Goal: Transaction & Acquisition: Purchase product/service

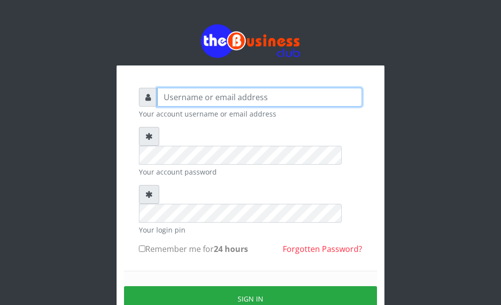
type input "Goody"
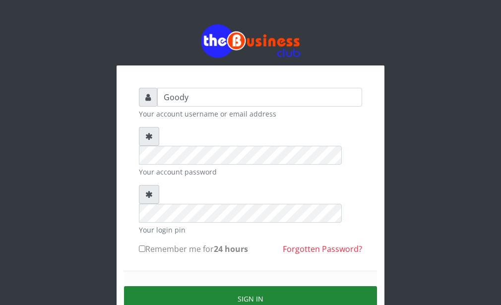
click at [156, 286] on button "Sign in" at bounding box center [250, 298] width 253 height 25
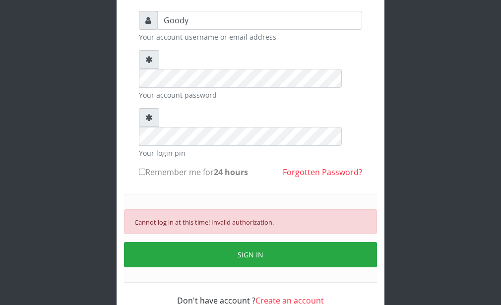
scroll to position [82, 0]
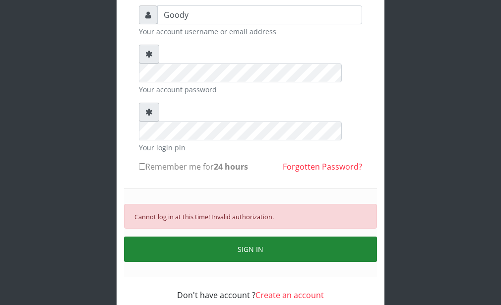
click at [223, 236] on button "SIGN IN" at bounding box center [250, 248] width 253 height 25
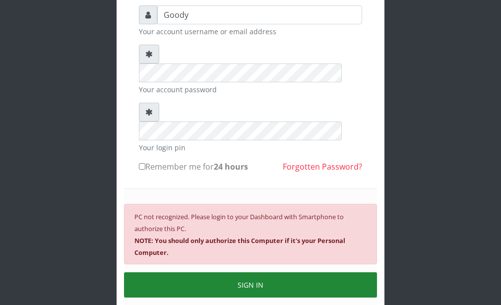
click at [243, 272] on button "SIGN IN" at bounding box center [250, 284] width 253 height 25
click at [242, 272] on button "SIGN IN" at bounding box center [250, 284] width 253 height 25
click at [236, 272] on button "SIGN IN" at bounding box center [250, 284] width 253 height 25
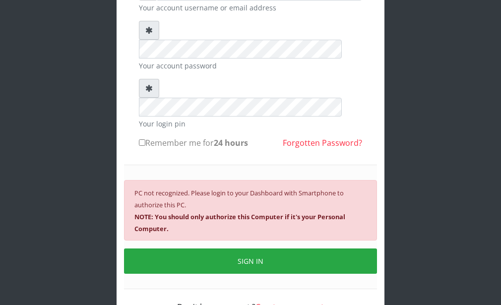
scroll to position [118, 0]
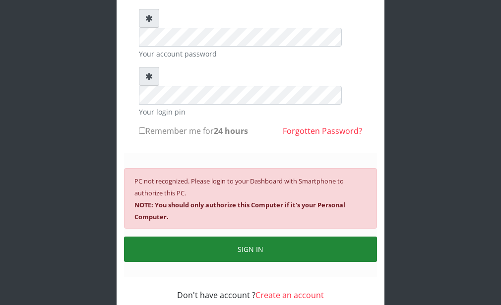
click at [238, 236] on button "SIGN IN" at bounding box center [250, 248] width 253 height 25
click at [193, 236] on button "SIGN IN" at bounding box center [250, 248] width 253 height 25
click at [216, 236] on button "SIGN IN" at bounding box center [250, 248] width 253 height 25
click at [217, 236] on button "SIGN IN" at bounding box center [250, 248] width 253 height 25
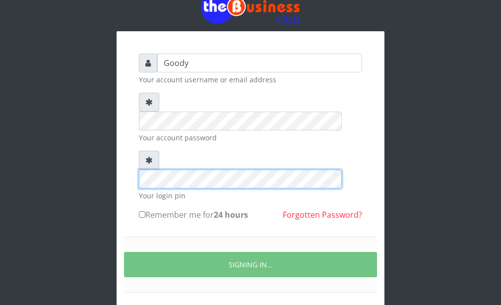
scroll to position [50, 0]
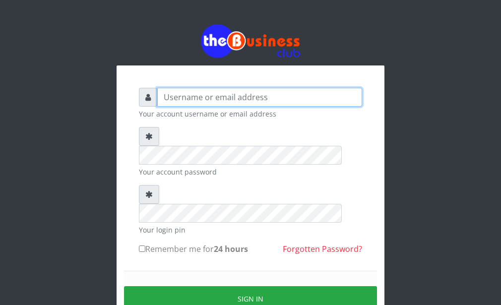
type input "Goody"
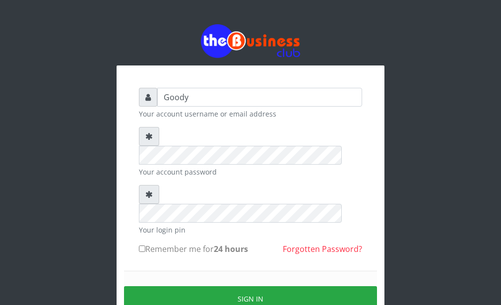
click at [223, 185] on div "Your login pin" at bounding box center [250, 210] width 223 height 50
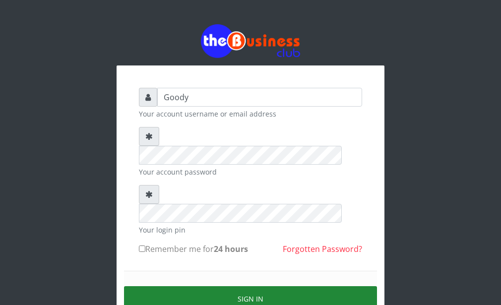
click at [154, 286] on button "Sign in" at bounding box center [250, 298] width 253 height 25
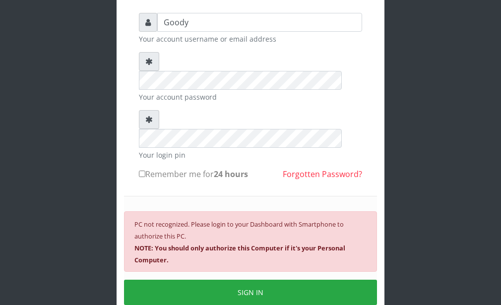
scroll to position [99, 0]
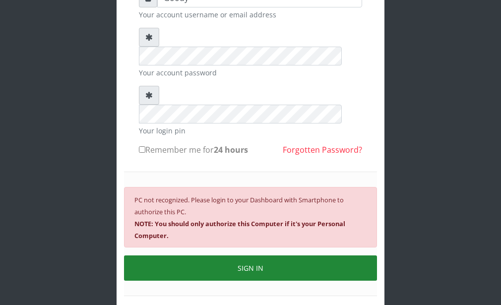
click at [231, 255] on button "SIGN IN" at bounding box center [250, 267] width 253 height 25
click at [223, 255] on button "SIGN IN" at bounding box center [250, 267] width 253 height 25
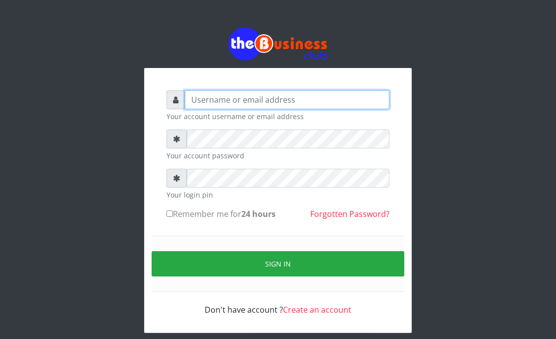
type input "Goody"
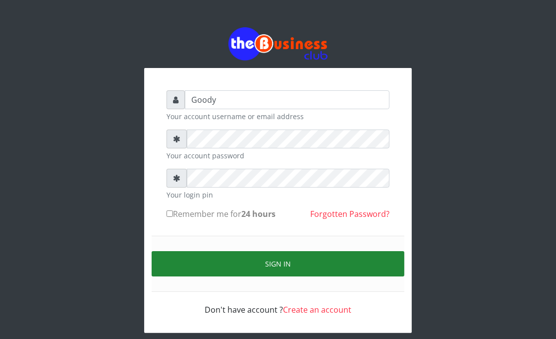
click at [192, 265] on button "Sign in" at bounding box center [278, 263] width 253 height 25
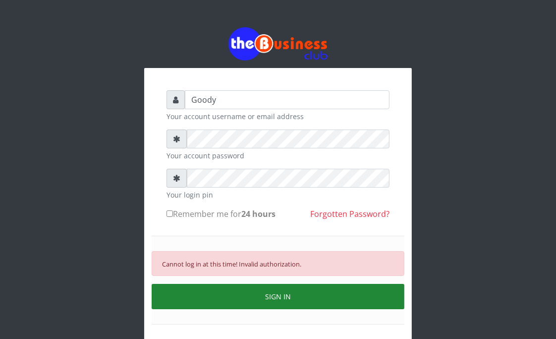
click at [217, 296] on button "SIGN IN" at bounding box center [278, 296] width 253 height 25
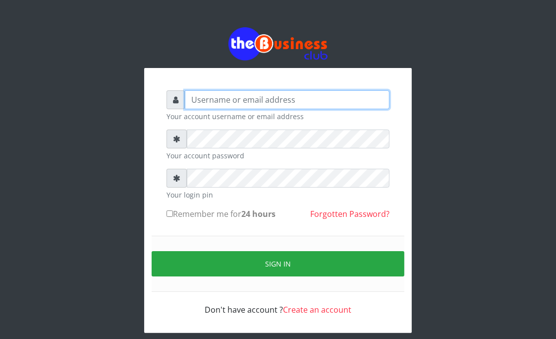
type input "Goody"
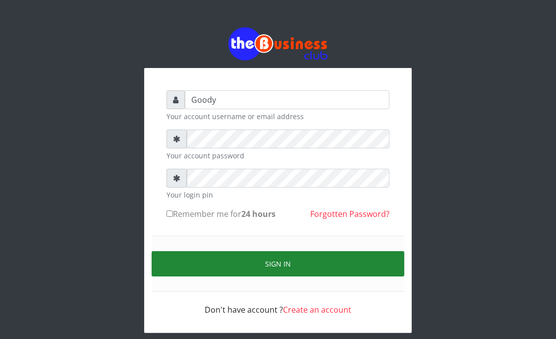
click at [196, 258] on button "Sign in" at bounding box center [278, 263] width 253 height 25
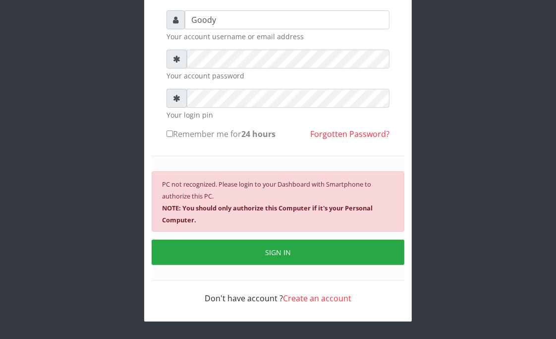
scroll to position [90, 0]
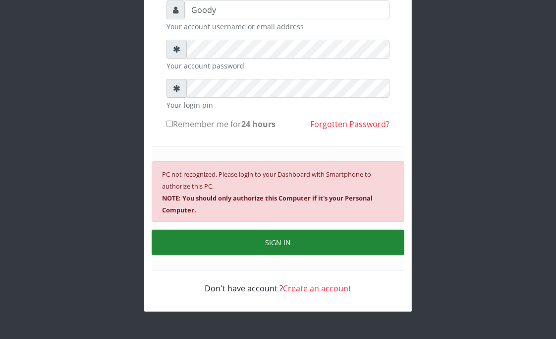
click at [227, 238] on button "SIGN IN" at bounding box center [278, 241] width 253 height 25
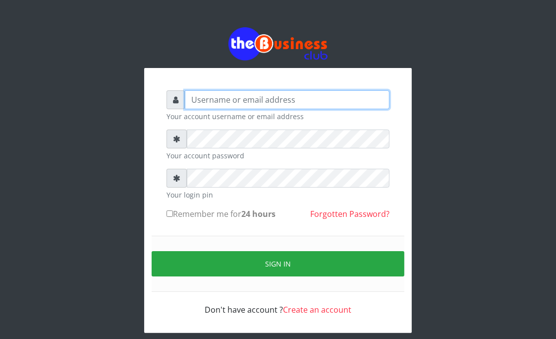
type input "Goody"
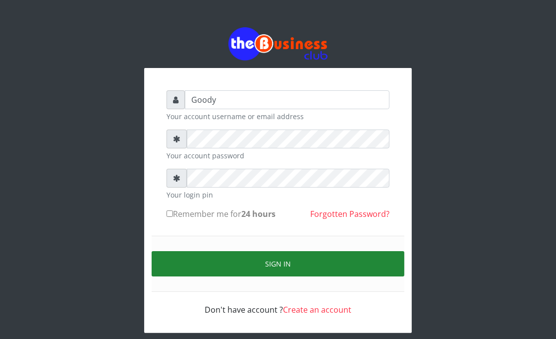
click at [185, 258] on button "Sign in" at bounding box center [278, 263] width 253 height 25
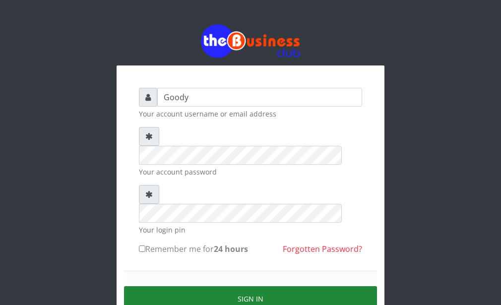
click at [167, 286] on button "Sign in" at bounding box center [250, 298] width 253 height 25
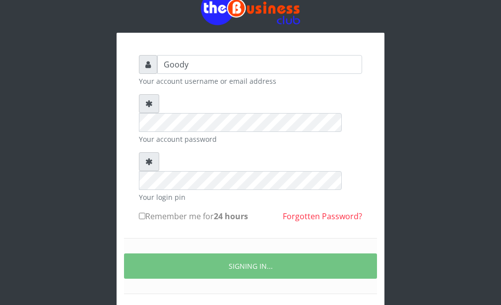
scroll to position [50, 0]
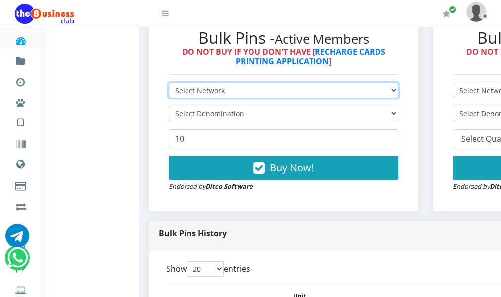
click at [235, 98] on select "Select Network MTN Globacom 9Mobile Airtel" at bounding box center [283, 90] width 229 height 15
select select "MTN"
click at [173, 98] on select "Select Network MTN Globacom 9Mobile Airtel" at bounding box center [283, 90] width 229 height 15
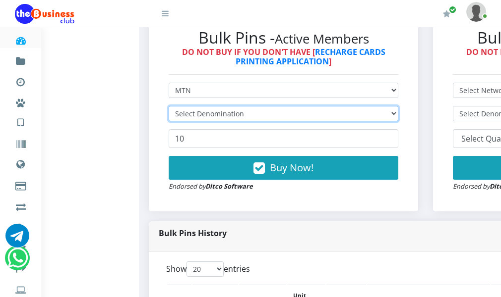
click at [227, 121] on select "Select Denomination" at bounding box center [283, 113] width 229 height 15
select select "96.94-100"
click at [173, 121] on select "Select Denomination MTN NGN100 - ₦96.94 MTN NGN200 - ₦193.88 MTN NGN400 - ₦387.…" at bounding box center [283, 113] width 229 height 15
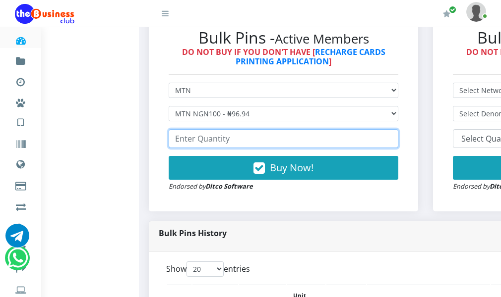
click at [225, 148] on input "number" at bounding box center [283, 138] width 229 height 19
type input "2"
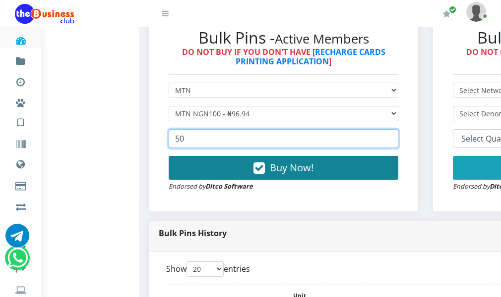
type input "50"
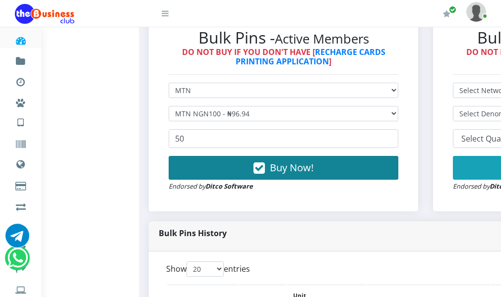
click at [223, 179] on button "Buy Now!" at bounding box center [283, 168] width 229 height 24
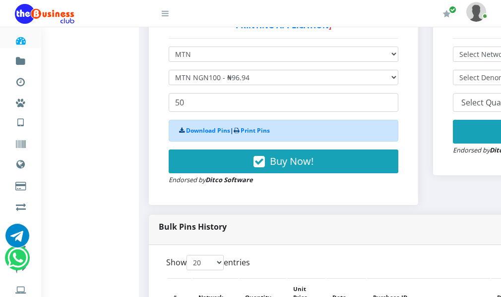
scroll to position [397, 0]
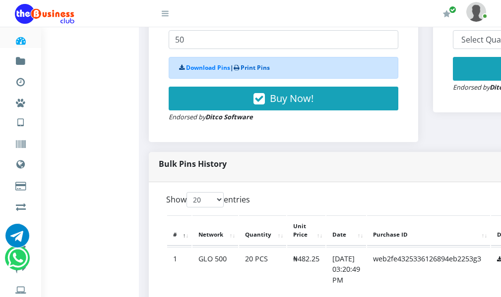
click at [260, 72] on link "Print Pins" at bounding box center [254, 67] width 29 height 8
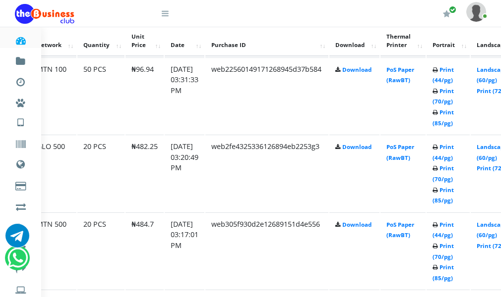
scroll to position [557, 235]
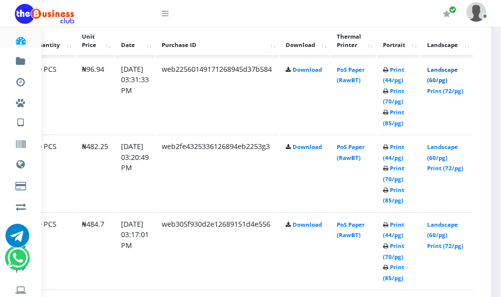
click at [435, 84] on link "Landscape (60/pg)" at bounding box center [442, 75] width 31 height 18
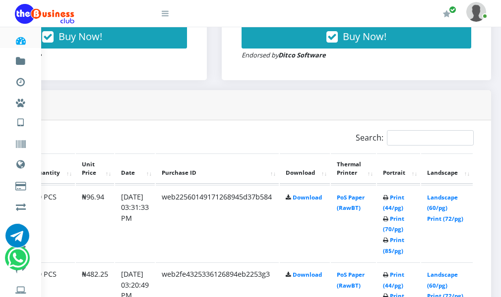
scroll to position [446, 235]
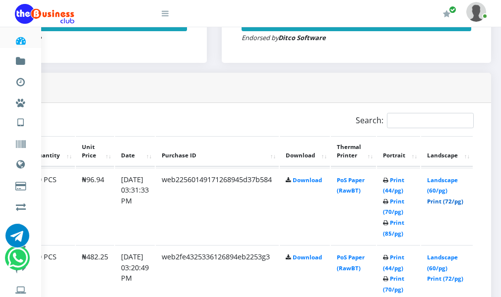
click at [446, 205] on link "Print (72/pg)" at bounding box center [445, 201] width 36 height 7
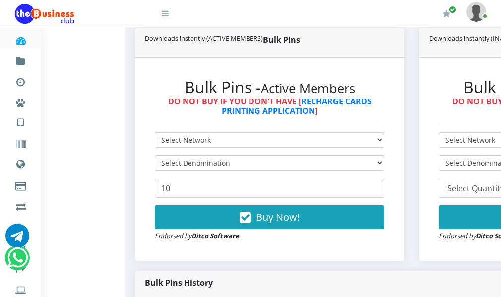
scroll to position [248, 0]
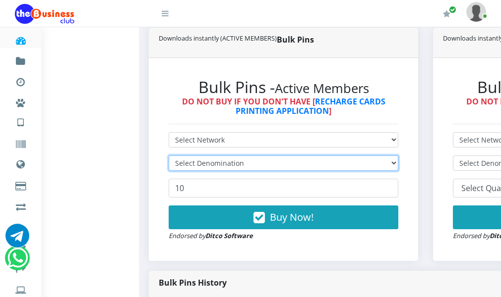
click at [199, 171] on select "Select Denomination" at bounding box center [283, 163] width 229 height 15
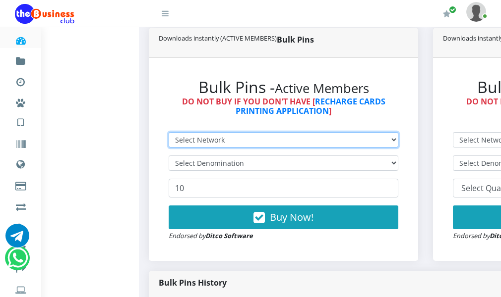
click at [204, 148] on select "Select Network MTN Globacom 9Mobile Airtel" at bounding box center [283, 139] width 229 height 15
select select "Glo"
click at [173, 148] on select "Select Network MTN Globacom 9Mobile Airtel" at bounding box center [283, 139] width 229 height 15
click at [209, 148] on select "Select Network MTN Globacom 9Mobile Airtel" at bounding box center [283, 139] width 229 height 15
select select "MTN"
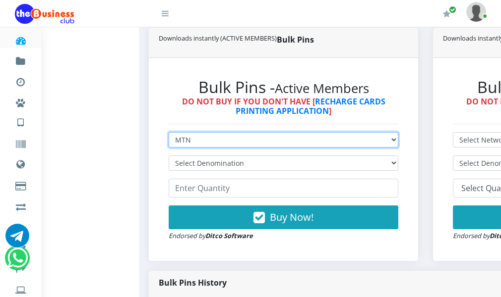
click at [173, 148] on select "Select Network MTN Globacom 9Mobile Airtel" at bounding box center [283, 139] width 229 height 15
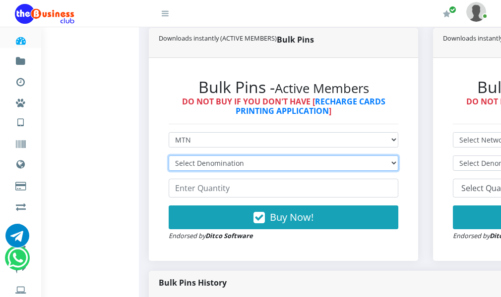
click at [203, 171] on select "Select Denomination" at bounding box center [283, 163] width 229 height 15
select select "193.88-200"
click at [173, 171] on select "Select Denomination MTN NGN100 - ₦96.94 MTN NGN200 - ₦193.88 MTN NGN400 - ₦387.…" at bounding box center [283, 163] width 229 height 15
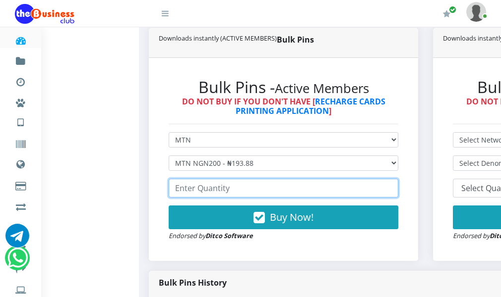
click at [222, 198] on input "number" at bounding box center [283, 188] width 229 height 19
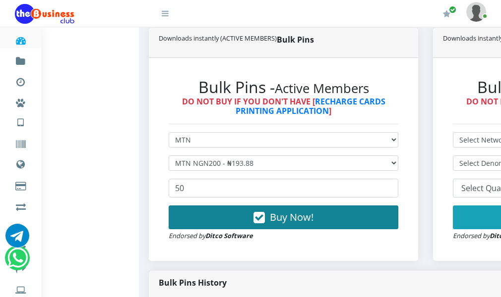
click at [228, 229] on button "Buy Now!" at bounding box center [283, 218] width 229 height 24
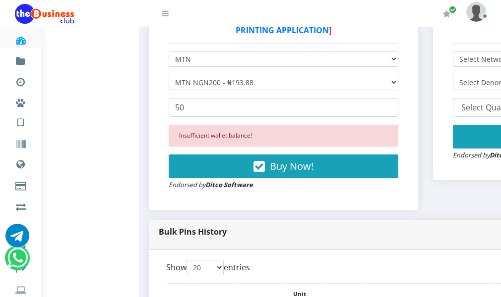
scroll to position [347, 0]
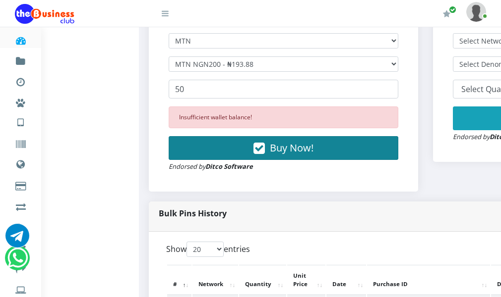
click at [235, 158] on button "Buy Now!" at bounding box center [283, 148] width 229 height 24
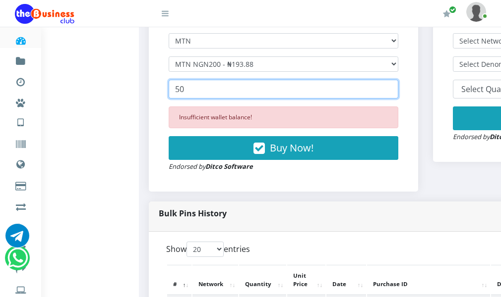
click at [212, 99] on input "50" at bounding box center [283, 89] width 229 height 19
type input "5"
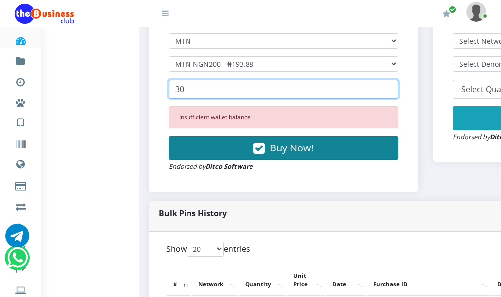
type input "30"
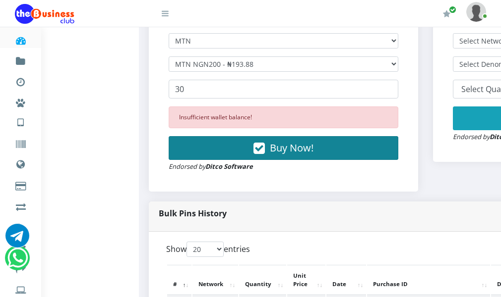
click at [247, 160] on button "Buy Now!" at bounding box center [283, 148] width 229 height 24
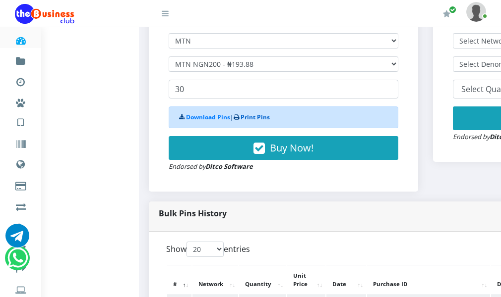
click at [269, 121] on link "Print Pins" at bounding box center [254, 117] width 29 height 8
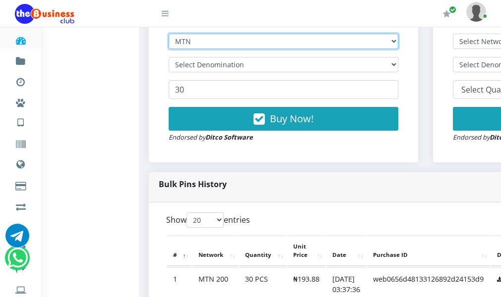
click at [211, 49] on select "Select Network MTN Globacom 9Mobile Airtel" at bounding box center [283, 41] width 229 height 15
select select "Airtel"
click at [173, 49] on select "Select Network MTN Globacom 9Mobile Airtel" at bounding box center [283, 41] width 229 height 15
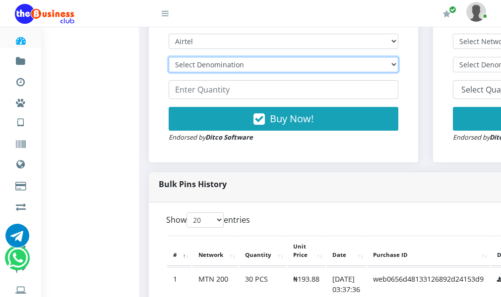
click at [218, 72] on select "Select Denomination Airtel NGN100 - ₦96.36 Airtel NGN200 - ₦192.72 Airtel NGN50…" at bounding box center [283, 64] width 229 height 15
select select "481.8-500"
click at [173, 72] on select "Select Denomination Airtel NGN100 - ₦96.36 Airtel NGN200 - ₦192.72 Airtel NGN50…" at bounding box center [283, 64] width 229 height 15
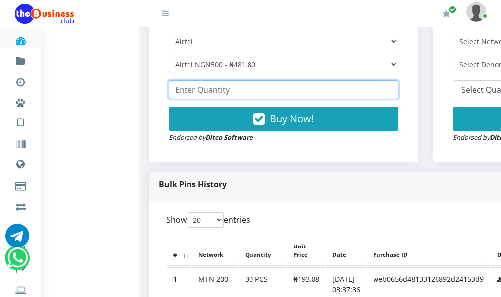
click at [217, 99] on input "number" at bounding box center [283, 89] width 229 height 19
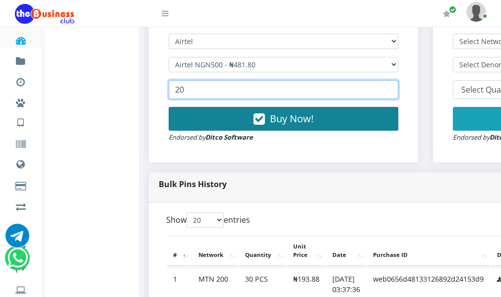
type input "20"
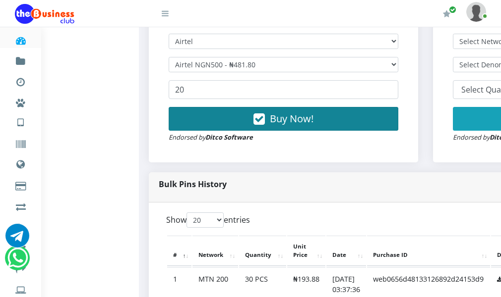
click at [216, 131] on button "Buy Now!" at bounding box center [283, 119] width 229 height 24
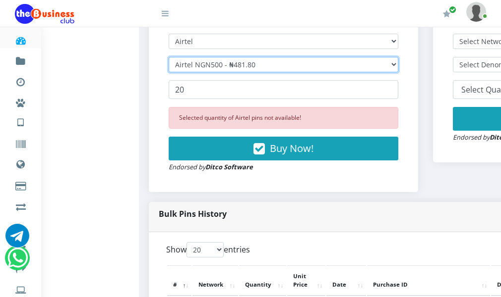
click at [243, 72] on select "Select Denomination Airtel NGN100 - ₦96.36 Airtel NGN200 - ₦192.72 Airtel NGN50…" at bounding box center [283, 64] width 229 height 15
select select "192.72-200"
click at [173, 72] on select "Select Denomination Airtel NGN100 - ₦96.36 Airtel NGN200 - ₦192.72 Airtel NGN50…" at bounding box center [283, 64] width 229 height 15
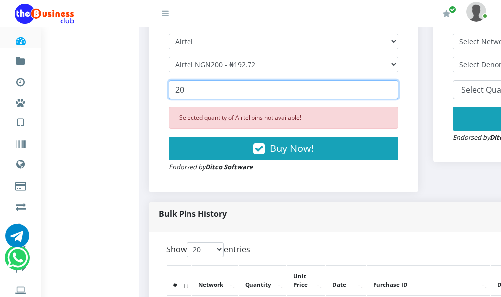
click at [227, 99] on input "20" at bounding box center [283, 89] width 229 height 19
type input "2"
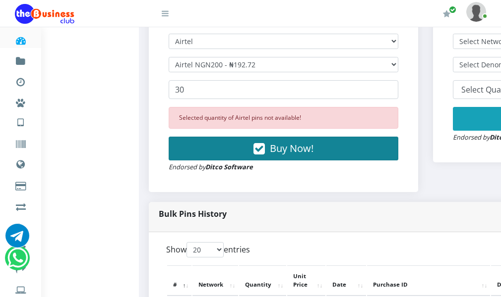
click at [225, 161] on button "Buy Now!" at bounding box center [283, 149] width 229 height 24
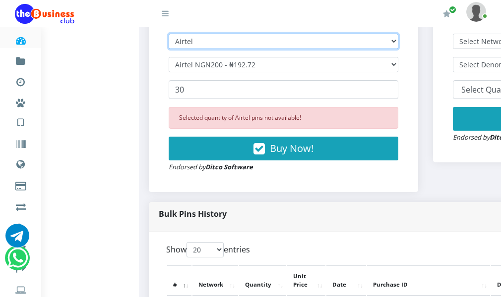
click at [242, 49] on select "Select Network MTN Globacom 9Mobile Airtel" at bounding box center [283, 41] width 229 height 15
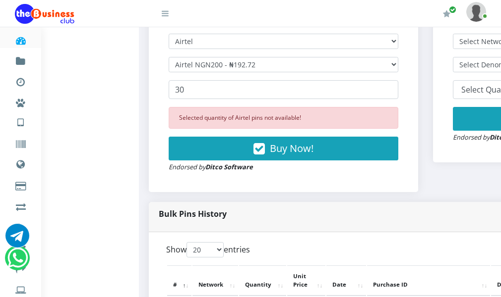
click at [149, 73] on div "Bulk Pins Downloads instantly (ACTIVE MEMBERS) Bulk Pins - Active Members DO NO…" at bounding box center [283, 65] width 284 height 273
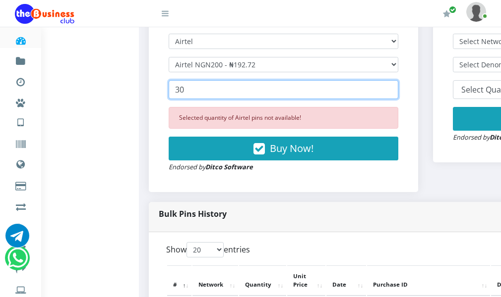
click at [215, 99] on input "30" at bounding box center [283, 89] width 229 height 19
type input "3"
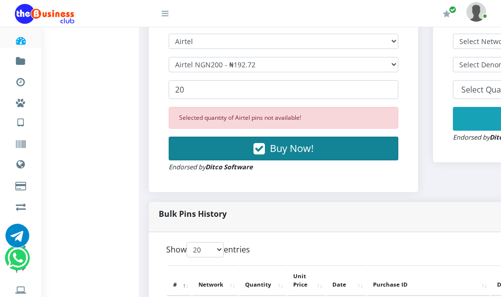
click at [245, 161] on button "Buy Now!" at bounding box center [283, 149] width 229 height 24
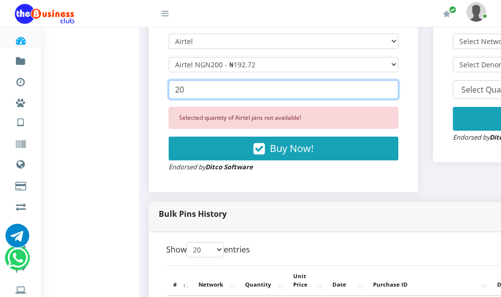
click at [260, 99] on input "20" at bounding box center [283, 89] width 229 height 19
type input "2"
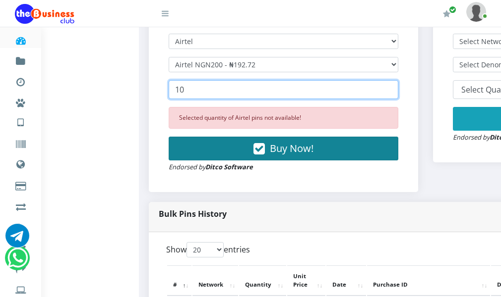
type input "10"
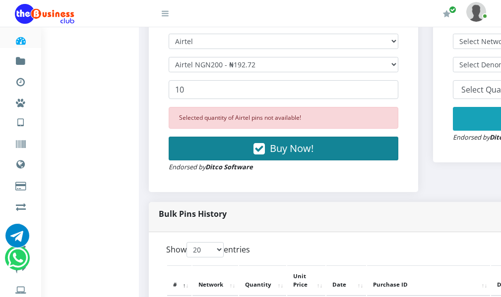
click at [274, 159] on button "Buy Now!" at bounding box center [283, 149] width 229 height 24
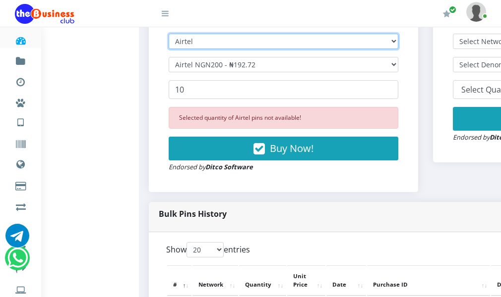
click at [212, 49] on select "Select Network MTN Globacom 9Mobile Airtel" at bounding box center [283, 41] width 229 height 15
select select "Glo"
click at [173, 49] on select "Select Network MTN Globacom 9Mobile Airtel" at bounding box center [283, 41] width 229 height 15
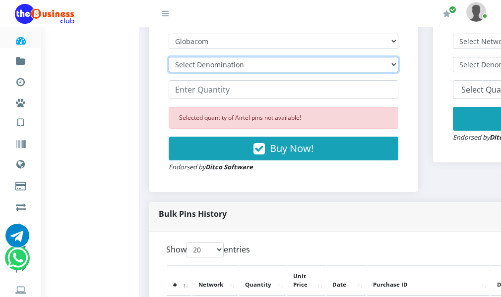
click at [227, 72] on select "Select Denomination Glo NGN100 - ₦96.45 Glo NGN200 - ₦192.90 Glo NGN500 - ₦482.…" at bounding box center [283, 64] width 229 height 15
select select "964.5-1000"
click at [173, 72] on select "Select Denomination Glo NGN100 - ₦96.45 Glo NGN200 - ₦192.90 Glo NGN500 - ₦482.…" at bounding box center [283, 64] width 229 height 15
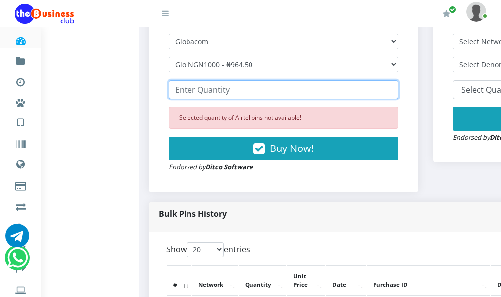
click at [229, 99] on input "number" at bounding box center [283, 89] width 229 height 19
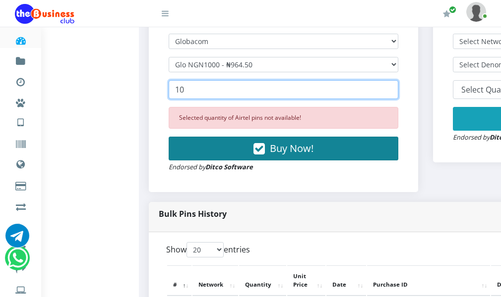
type input "10"
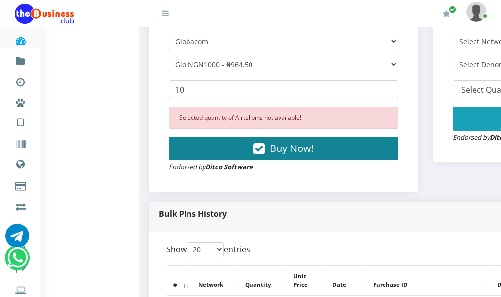
click at [253, 161] on button "Buy Now!" at bounding box center [283, 149] width 229 height 24
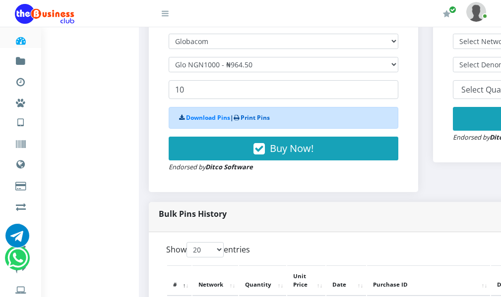
click at [250, 122] on link "Print Pins" at bounding box center [254, 118] width 29 height 8
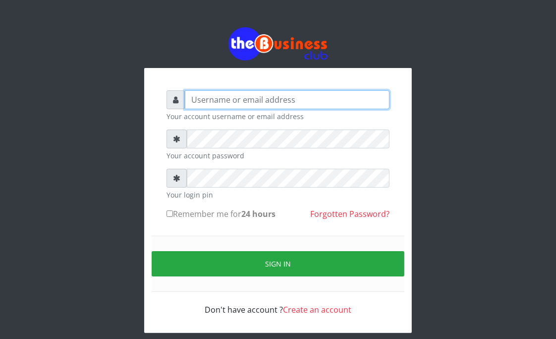
type input "Goody"
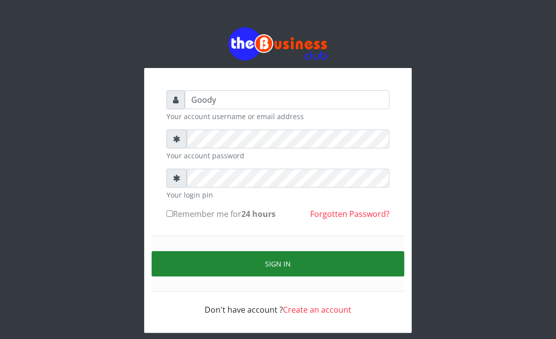
click at [187, 262] on button "Sign in" at bounding box center [278, 263] width 253 height 25
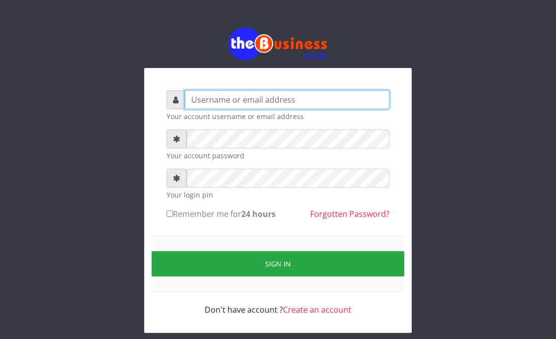
type input "Goody"
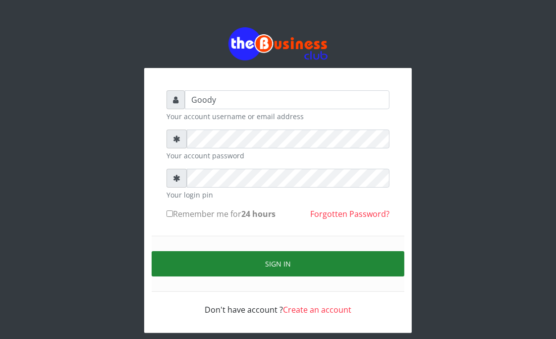
click at [185, 264] on button "Sign in" at bounding box center [278, 263] width 253 height 25
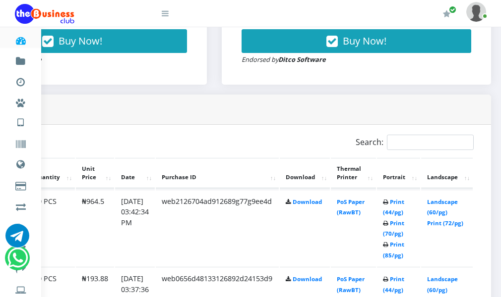
scroll to position [446, 235]
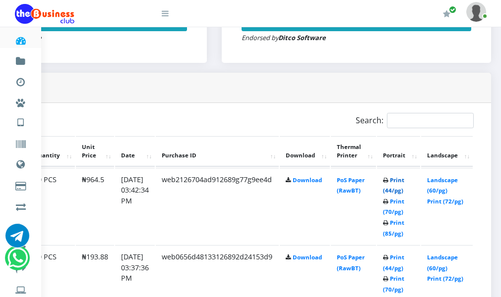
click at [388, 195] on link "Print (44/pg)" at bounding box center [393, 185] width 21 height 18
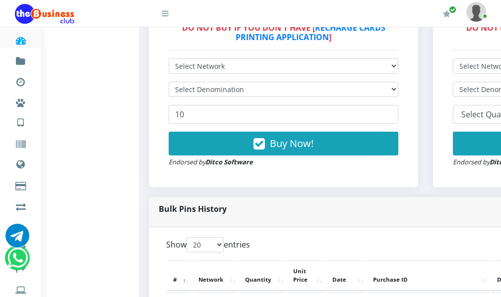
scroll to position [297, 0]
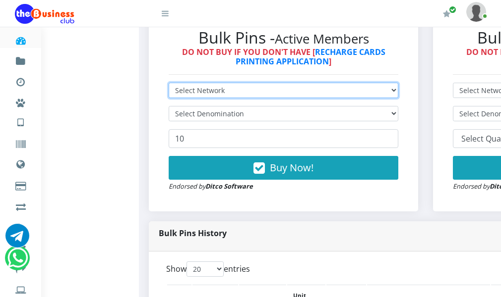
click at [209, 98] on select "Select Network MTN Globacom 9Mobile Airtel" at bounding box center [283, 90] width 229 height 15
select select "MTN"
click at [173, 98] on select "Select Network MTN Globacom 9Mobile Airtel" at bounding box center [283, 90] width 229 height 15
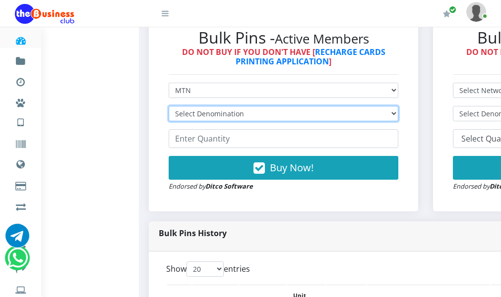
click at [224, 121] on select "Select Denomination MTN NGN100 - ₦96.94 MTN NGN200 - ₦193.88 MTN NGN400 - ₦387.…" at bounding box center [283, 113] width 229 height 15
click at [173, 121] on select "Select Denomination MTN NGN100 - ₦96.94 MTN NGN200 - ₦193.88 MTN NGN400 - ₦387.…" at bounding box center [283, 113] width 229 height 15
click at [265, 121] on select "Select Denomination MTN NGN100 - ₦96.94 MTN NGN200 - ₦193.88 MTN NGN400 - ₦387.…" at bounding box center [283, 113] width 229 height 15
select select "193.88-200"
click at [173, 121] on select "Select Denomination MTN NGN100 - ₦96.94 MTN NGN200 - ₦193.88 MTN NGN400 - ₦387.…" at bounding box center [283, 113] width 229 height 15
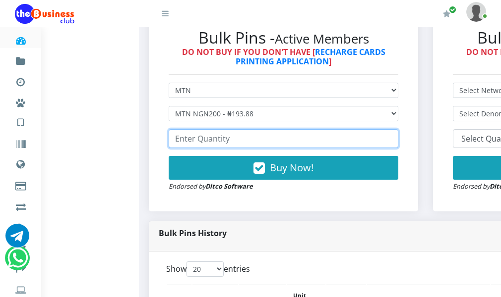
click at [240, 148] on input "number" at bounding box center [283, 138] width 229 height 19
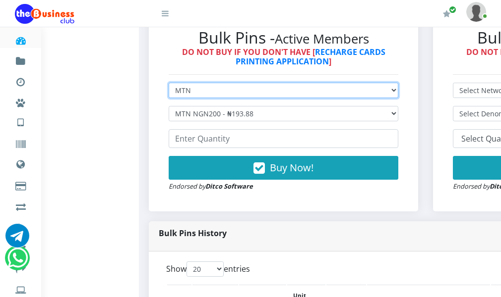
click at [208, 98] on select "Select Network MTN Globacom 9Mobile Airtel" at bounding box center [283, 90] width 229 height 15
select select "Glo"
click at [173, 98] on select "Select Network MTN Globacom 9Mobile Airtel" at bounding box center [283, 90] width 229 height 15
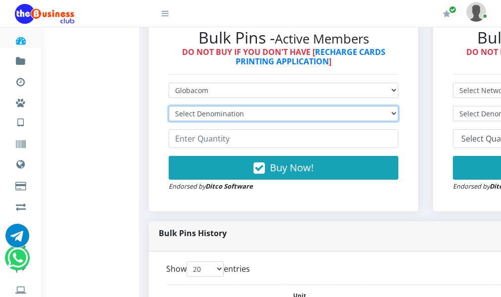
click at [205, 121] on select "Select Denomination Glo NGN100 - ₦96.45 Glo NGN200 - ₦192.90 Glo NGN500 - ₦482.…" at bounding box center [283, 113] width 229 height 15
select select "964.5-1000"
click at [173, 121] on select "Select Denomination Glo NGN100 - ₦96.45 Glo NGN200 - ₦192.90 Glo NGN500 - ₦482.…" at bounding box center [283, 113] width 229 height 15
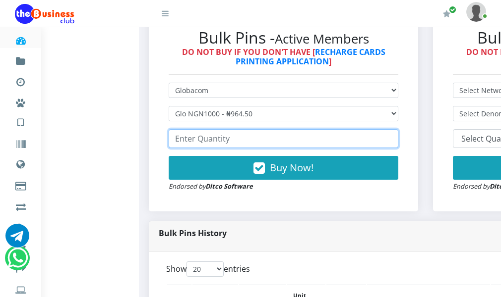
click at [240, 148] on input "number" at bounding box center [283, 138] width 229 height 19
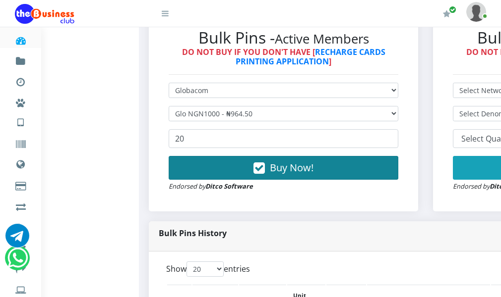
click at [302, 174] on span "Buy Now!" at bounding box center [292, 167] width 44 height 13
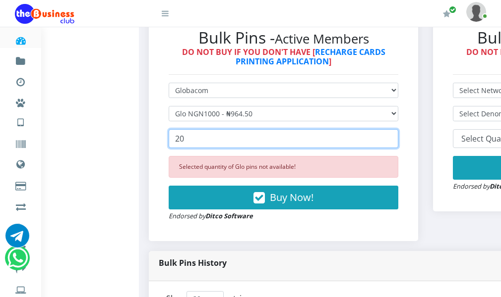
click at [204, 148] on input "20" at bounding box center [283, 138] width 229 height 19
type input "2"
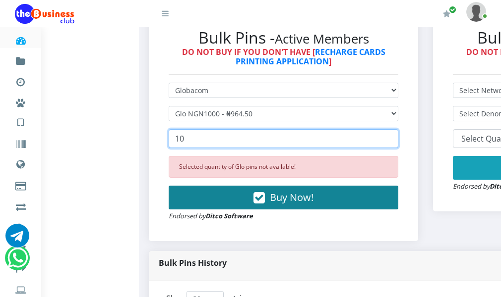
type input "10"
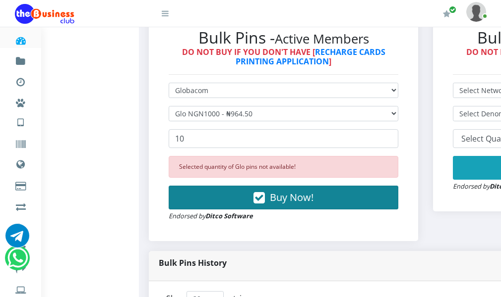
click at [251, 210] on button "Buy Now!" at bounding box center [283, 198] width 229 height 24
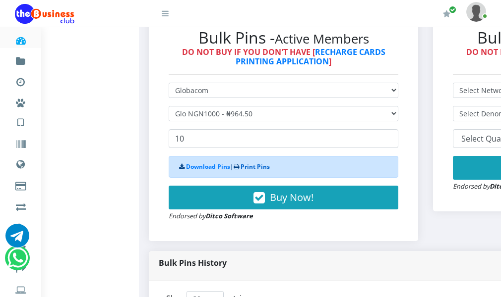
click at [257, 171] on link "Print Pins" at bounding box center [254, 167] width 29 height 8
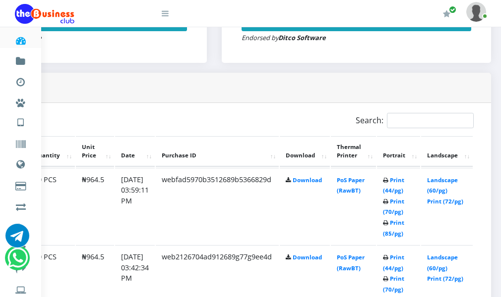
scroll to position [446, 235]
click at [388, 195] on link "Print (44/pg)" at bounding box center [393, 185] width 21 height 18
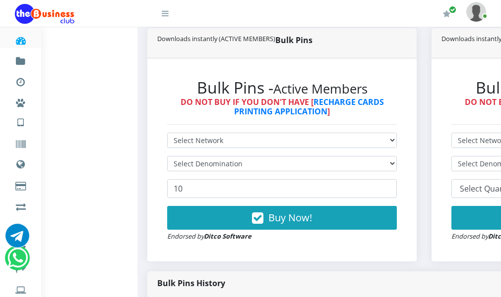
scroll to position [247, 0]
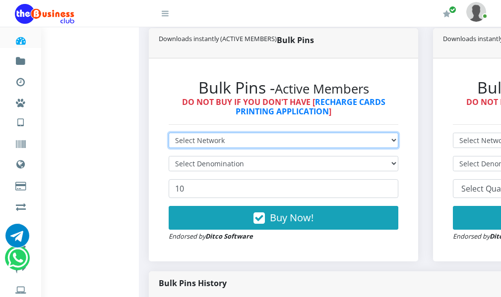
click at [216, 148] on select "Select Network MTN Globacom 9Mobile Airtel" at bounding box center [283, 140] width 229 height 15
select select "MTN"
click at [173, 148] on select "Select Network MTN Globacom 9Mobile Airtel" at bounding box center [283, 140] width 229 height 15
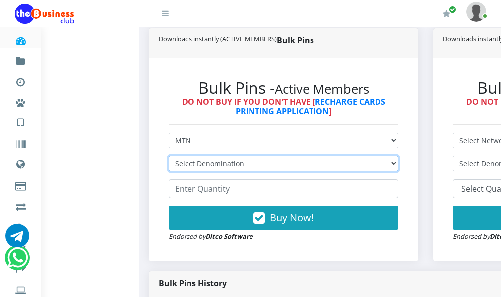
click at [259, 172] on select "Select Denomination MTN NGN100 - ₦96.94 MTN NGN200 - ₦193.88 MTN NGN400 - ₦387.…" at bounding box center [283, 163] width 229 height 15
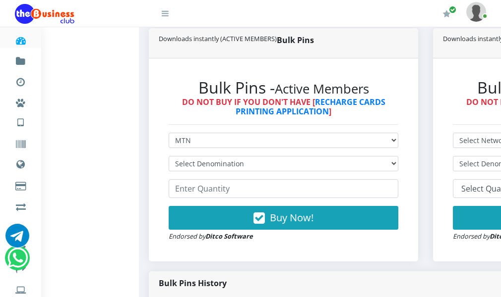
click at [154, 114] on div "Bulk Pins - Active Members DO NOT BUY IF YOU DON'T HAVE [ RECHARGE CARDS PRINTI…" at bounding box center [283, 159] width 269 height 203
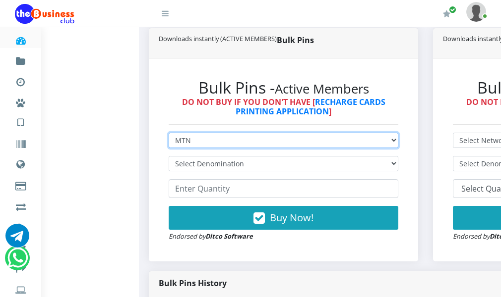
click at [201, 148] on select "Select Network MTN Globacom 9Mobile Airtel" at bounding box center [283, 140] width 229 height 15
select select "Glo"
click at [173, 148] on select "Select Network MTN Globacom 9Mobile Airtel" at bounding box center [283, 140] width 229 height 15
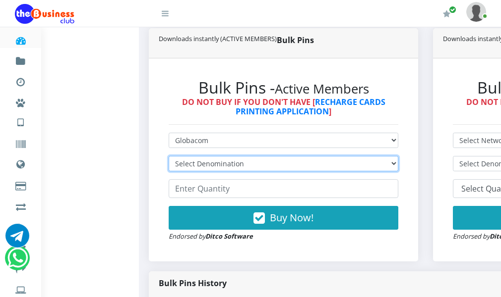
click at [210, 172] on select "Select Denomination Glo NGN100 - ₦96.45 Glo NGN200 - ₦192.90 Glo NGN500 - ₦482.…" at bounding box center [283, 163] width 229 height 15
select select "964.5-1000"
click at [173, 172] on select "Select Denomination Glo NGN100 - ₦96.45 Glo NGN200 - ₦192.90 Glo NGN500 - ₦482.…" at bounding box center [283, 163] width 229 height 15
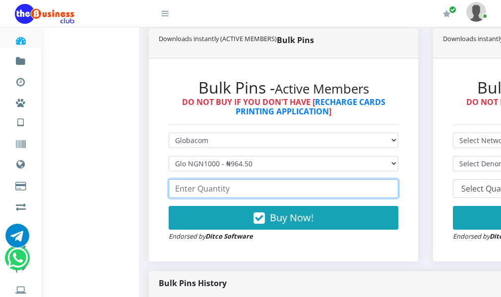
click at [213, 198] on input "number" at bounding box center [283, 188] width 229 height 19
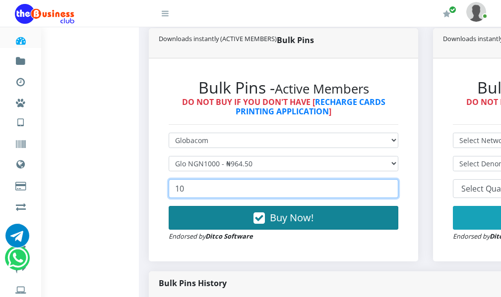
type input "10"
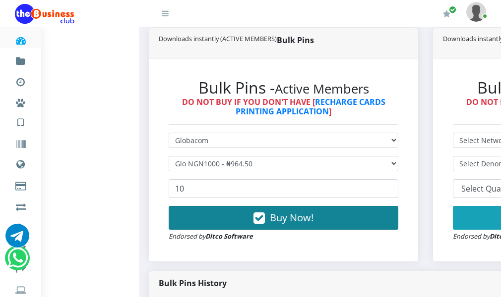
click at [286, 225] on span "Buy Now!" at bounding box center [292, 217] width 44 height 13
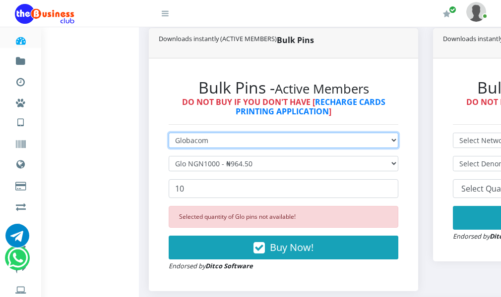
click at [218, 148] on select "Select Network MTN Globacom 9Mobile Airtel" at bounding box center [283, 140] width 229 height 15
select select "MTN"
click at [173, 148] on select "Select Network MTN Globacom 9Mobile Airtel" at bounding box center [283, 140] width 229 height 15
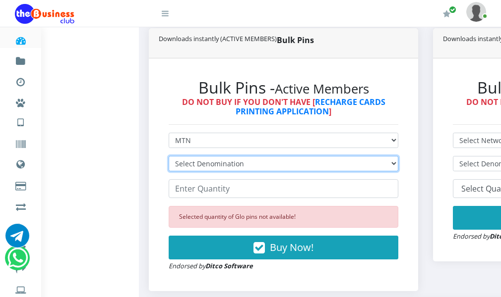
click at [249, 172] on select "Select Denomination MTN NGN100 - ₦96.94 MTN NGN200 - ₦193.88 MTN NGN400 - ₦387.…" at bounding box center [283, 163] width 229 height 15
click at [173, 172] on select "Select Denomination MTN NGN100 - ₦96.94 MTN NGN200 - ₦193.88 MTN NGN400 - ₦387.…" at bounding box center [283, 163] width 229 height 15
click at [258, 172] on select "Select Denomination MTN NGN100 - ₦96.94 MTN NGN200 - ₦193.88 MTN NGN400 - ₦387.…" at bounding box center [283, 163] width 229 height 15
click at [173, 172] on select "Select Denomination MTN NGN100 - ₦96.94 MTN NGN200 - ₦193.88 MTN NGN400 - ₦387.…" at bounding box center [283, 163] width 229 height 15
click at [254, 172] on select "Select Denomination MTN NGN100 - ₦96.94 MTN NGN200 - ₦193.88 MTN NGN400 - ₦387.…" at bounding box center [283, 163] width 229 height 15
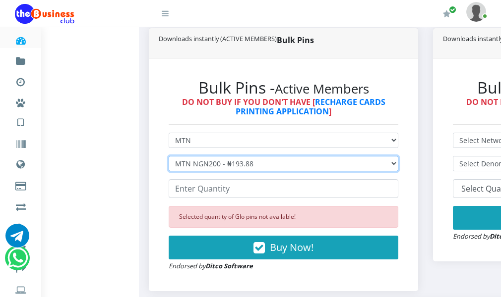
select select "96.94-100"
click at [173, 172] on select "Select Denomination MTN NGN100 - ₦96.94 MTN NGN200 - ₦193.88 MTN NGN400 - ₦387.…" at bounding box center [283, 163] width 229 height 15
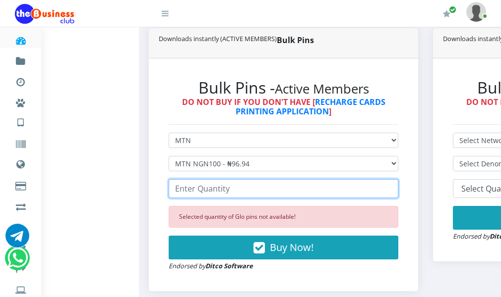
click at [248, 198] on input "number" at bounding box center [283, 188] width 229 height 19
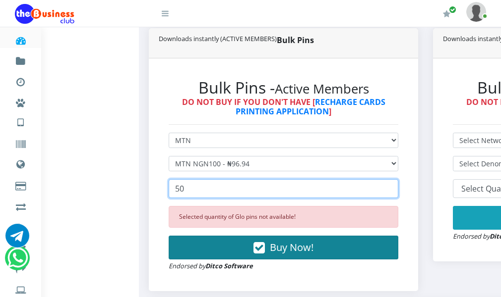
type input "50"
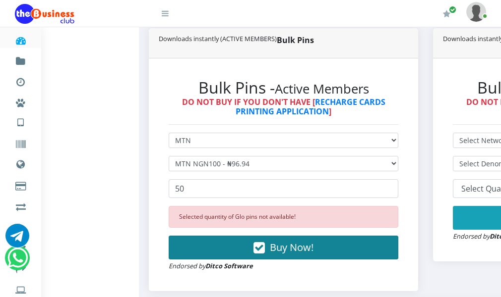
click at [257, 260] on button "Buy Now!" at bounding box center [283, 248] width 229 height 24
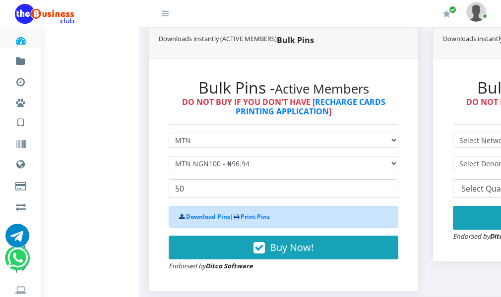
click at [239, 220] on icon at bounding box center [235, 217] width 5 height 6
click at [252, 221] on link "Print Pins" at bounding box center [254, 217] width 29 height 8
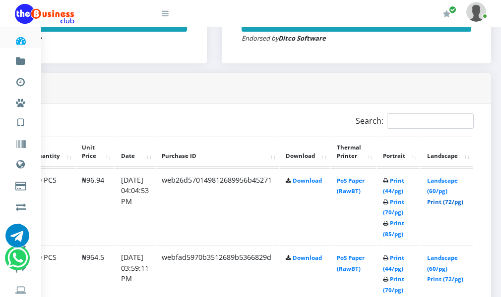
click at [450, 206] on link "Print (72/pg)" at bounding box center [445, 201] width 36 height 7
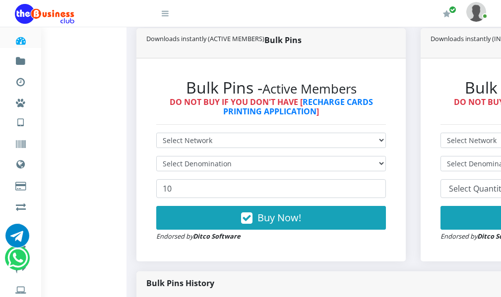
scroll to position [247, 0]
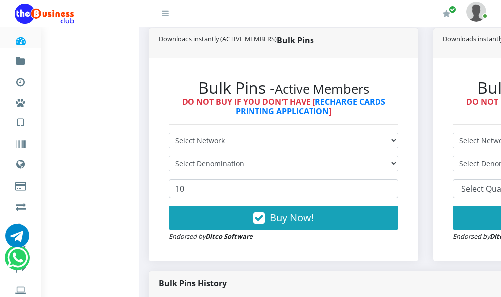
click at [315, 170] on form "Select Network MTN Globacom 9Mobile Airtel Select Denomination 10 Buy Now! Endo…" at bounding box center [283, 187] width 229 height 109
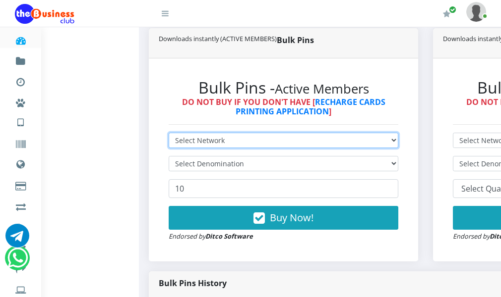
click at [309, 148] on select "Select Network MTN Globacom 9Mobile Airtel" at bounding box center [283, 140] width 229 height 15
select select "Airtel"
click at [173, 148] on select "Select Network MTN Globacom 9Mobile Airtel" at bounding box center [283, 140] width 229 height 15
click at [290, 148] on select "Select Network MTN Globacom 9Mobile Airtel" at bounding box center [283, 140] width 229 height 15
select select "MTN"
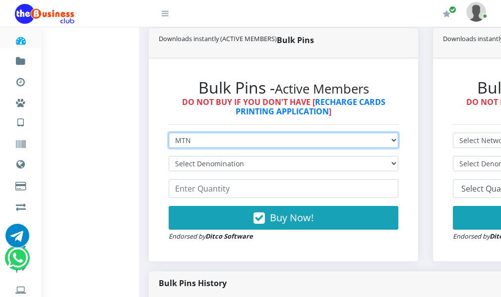
click at [173, 148] on select "Select Network MTN Globacom 9Mobile Airtel" at bounding box center [283, 140] width 229 height 15
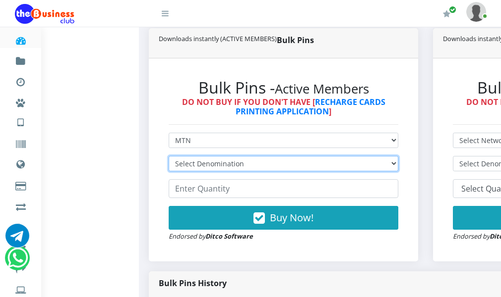
click at [286, 172] on select "Select Denomination MTN NGN100 - ₦96.94 MTN NGN200 - ₦193.88 MTN NGN400 - ₦387.…" at bounding box center [283, 163] width 229 height 15
select select "193.88-200"
click at [173, 172] on select "Select Denomination MTN NGN100 - ₦96.94 MTN NGN200 - ₦193.88 MTN NGN400 - ₦387.…" at bounding box center [283, 163] width 229 height 15
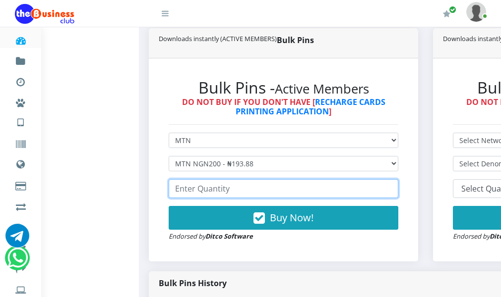
click at [274, 198] on input "number" at bounding box center [283, 188] width 229 height 19
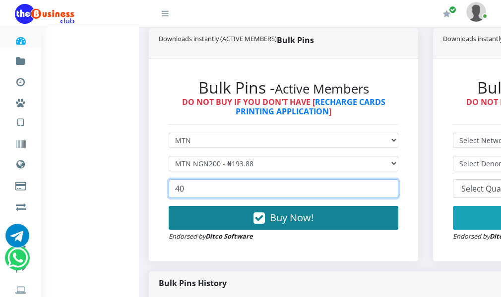
type input "40"
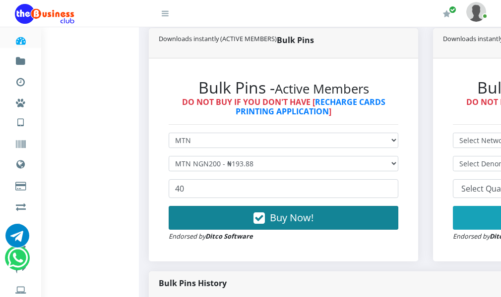
click at [277, 230] on button "Buy Now!" at bounding box center [283, 218] width 229 height 24
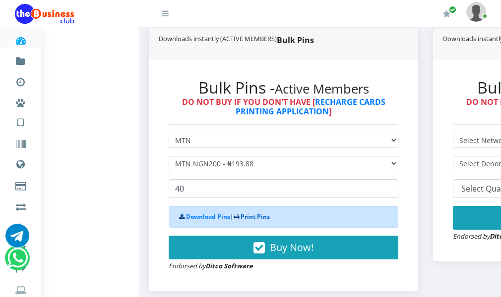
click at [264, 221] on link "Print Pins" at bounding box center [254, 217] width 29 height 8
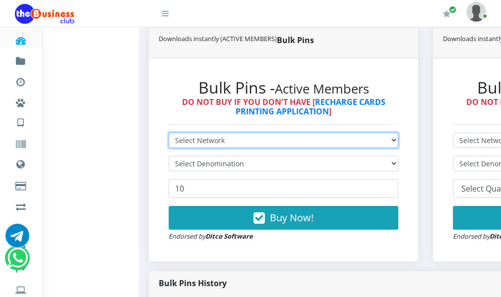
click at [268, 148] on select "Select Network MTN Globacom 9Mobile Airtel" at bounding box center [283, 140] width 229 height 15
click at [173, 148] on select "Select Network MTN Globacom 9Mobile Airtel" at bounding box center [283, 140] width 229 height 15
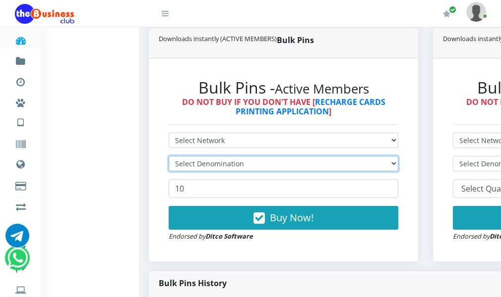
click at [266, 172] on select "Select Denomination" at bounding box center [283, 163] width 229 height 15
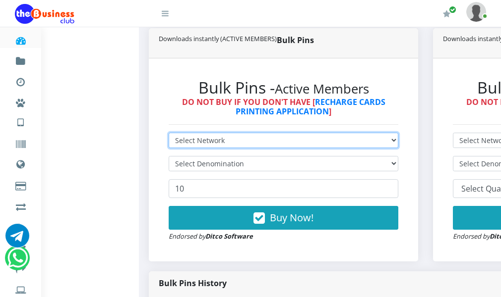
click at [265, 148] on select "Select Network MTN Globacom 9Mobile Airtel" at bounding box center [283, 140] width 229 height 15
select select "Airtel"
click at [173, 148] on select "Select Network MTN Globacom 9Mobile Airtel" at bounding box center [283, 140] width 229 height 15
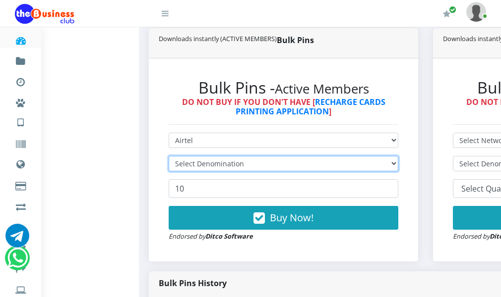
click at [239, 172] on select "Select Denomination" at bounding box center [283, 163] width 229 height 15
select select "481.8-500"
click at [173, 172] on select "Select Denomination Airtel NGN100 - ₦96.36 Airtel NGN200 - ₦192.72 Airtel NGN50…" at bounding box center [283, 163] width 229 height 15
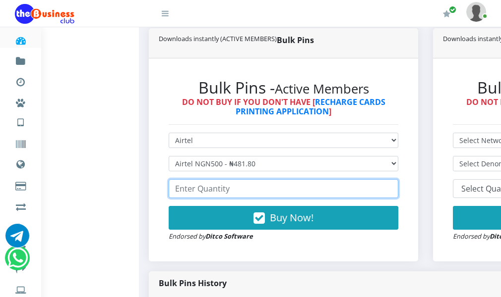
click at [245, 198] on input "number" at bounding box center [283, 188] width 229 height 19
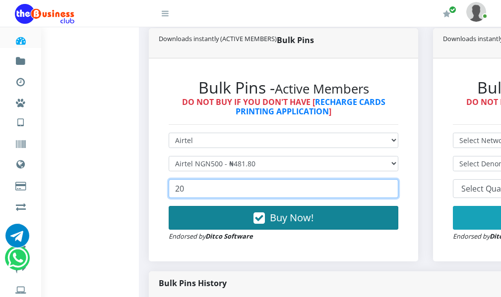
type input "20"
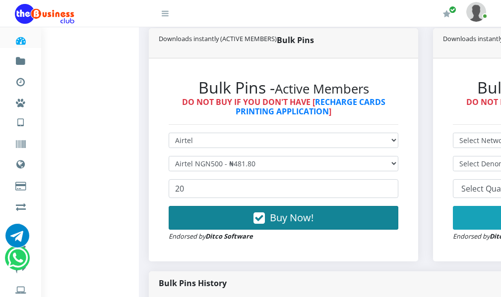
click at [248, 227] on button "Buy Now!" at bounding box center [283, 218] width 229 height 24
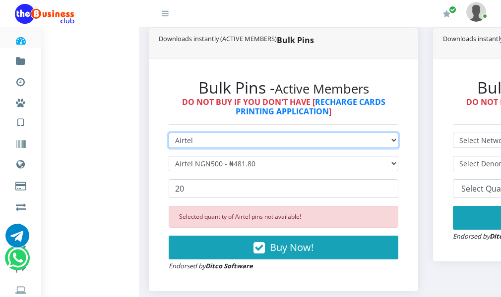
click at [213, 148] on select "Select Network MTN Globacom 9Mobile Airtel" at bounding box center [283, 140] width 229 height 15
select select "MTN"
click at [173, 148] on select "Select Network MTN Globacom 9Mobile Airtel" at bounding box center [283, 140] width 229 height 15
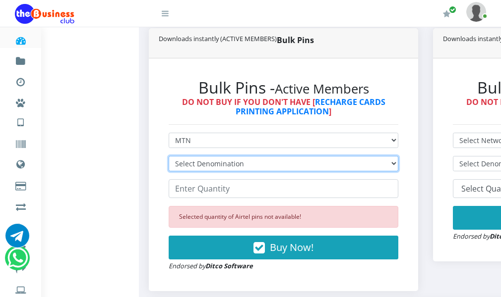
click at [240, 172] on select "Select Denomination MTN NGN100 - ₦96.99 MTN NGN200 - ₦193.98 MTN NGN400 - ₦387.…" at bounding box center [283, 163] width 229 height 15
select select "484.95-500"
click at [173, 172] on select "Select Denomination MTN NGN100 - ₦96.99 MTN NGN200 - ₦193.98 MTN NGN400 - ₦387.…" at bounding box center [283, 163] width 229 height 15
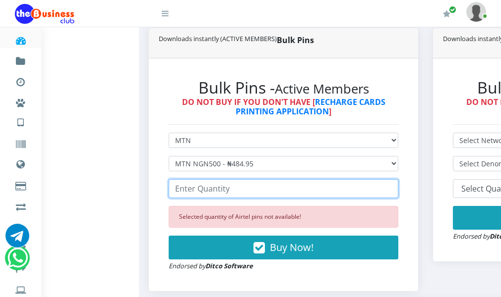
click at [246, 198] on input "number" at bounding box center [283, 188] width 229 height 19
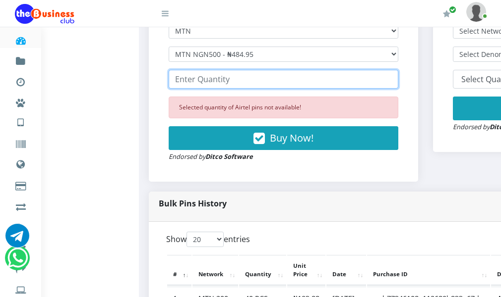
scroll to position [347, 0]
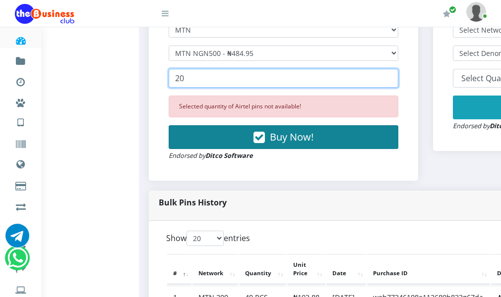
type input "20"
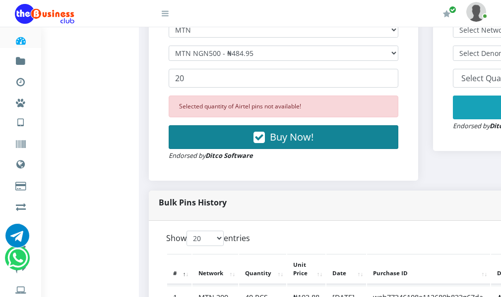
click at [284, 144] on span "Buy Now!" at bounding box center [292, 136] width 44 height 13
click at [288, 144] on span "Buy Now!" at bounding box center [292, 136] width 44 height 13
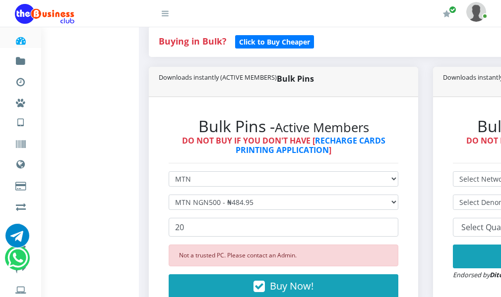
scroll to position [149, 0]
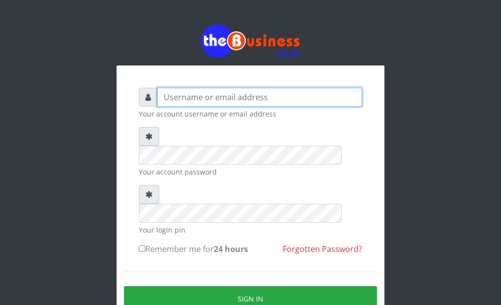
type input "Goody"
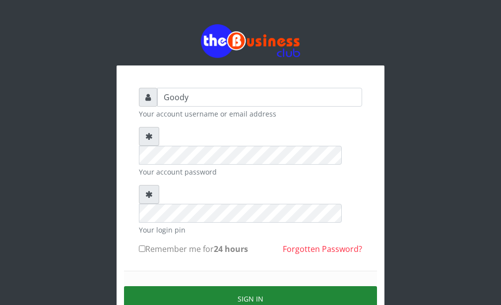
click at [184, 286] on button "Sign in" at bounding box center [250, 298] width 253 height 25
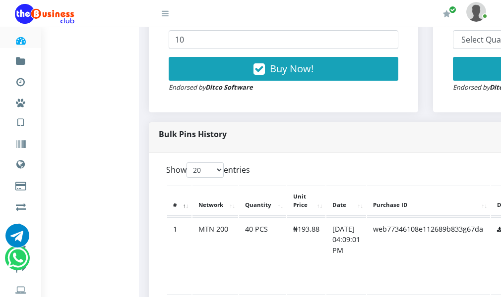
scroll to position [347, 0]
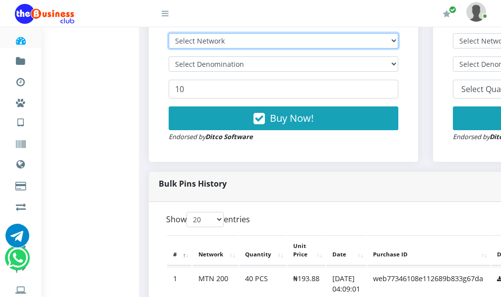
click at [285, 49] on select "Select Network MTN Globacom 9Mobile Airtel" at bounding box center [283, 40] width 229 height 15
select select "MTN"
click at [173, 49] on select "Select Network MTN Globacom 9Mobile Airtel" at bounding box center [283, 40] width 229 height 15
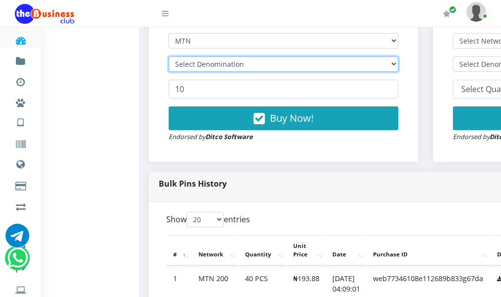
click at [281, 72] on select "Select Denomination" at bounding box center [283, 64] width 229 height 15
select select "484.7-500"
click at [173, 72] on select "Select Denomination MTN NGN100 - ₦96.94 MTN NGN200 - ₦193.88 MTN NGN400 - ₦387.…" at bounding box center [283, 64] width 229 height 15
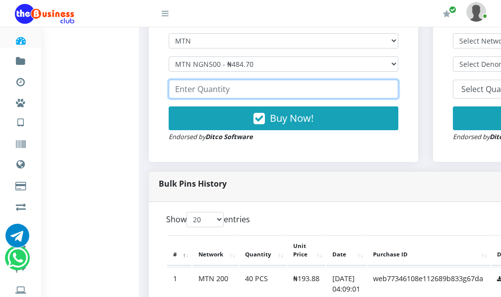
click at [226, 99] on input "number" at bounding box center [283, 89] width 229 height 19
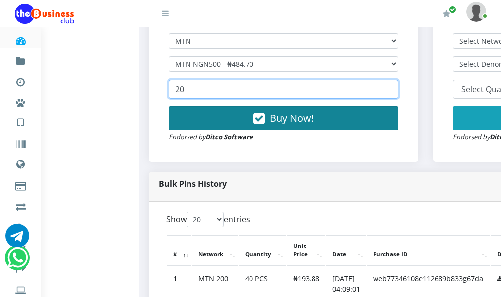
type input "20"
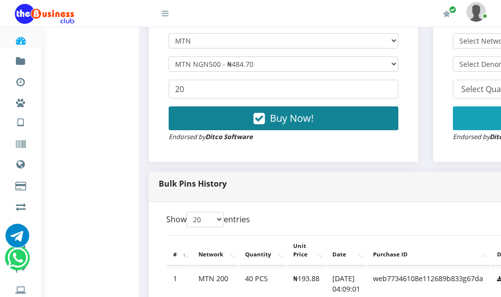
click at [239, 129] on button "Buy Now!" at bounding box center [283, 119] width 229 height 24
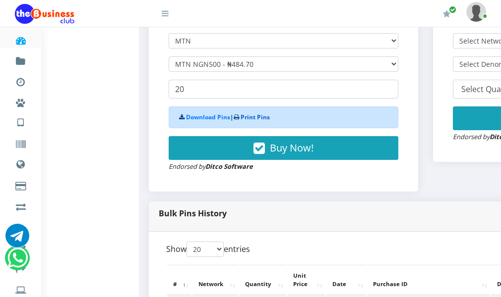
click at [268, 121] on link "Print Pins" at bounding box center [254, 117] width 29 height 8
